Goal: Manage account settings

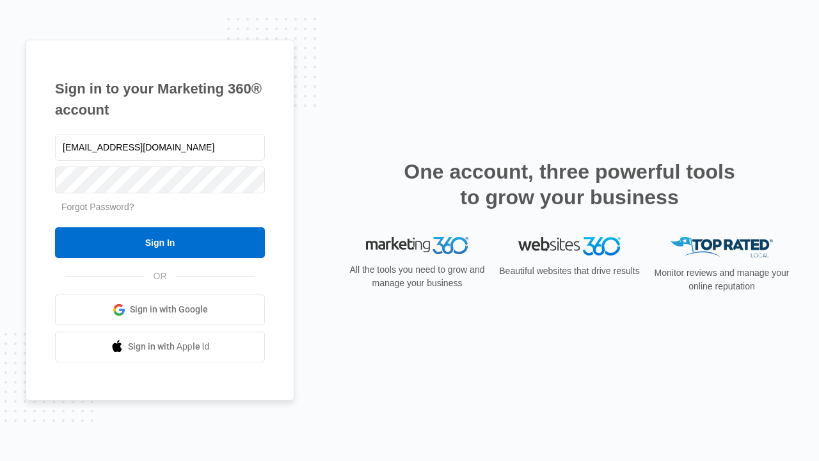
type input "dankie614@gmail.com"
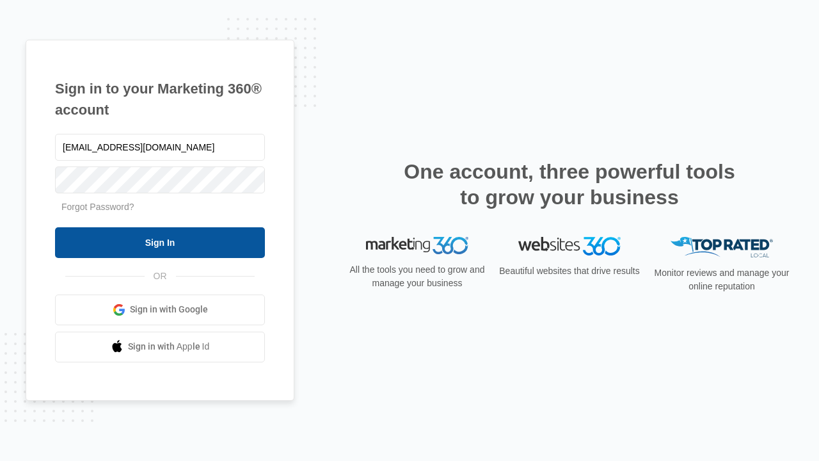
click at [160, 242] on input "Sign In" at bounding box center [160, 242] width 210 height 31
